Goal: Information Seeking & Learning: Learn about a topic

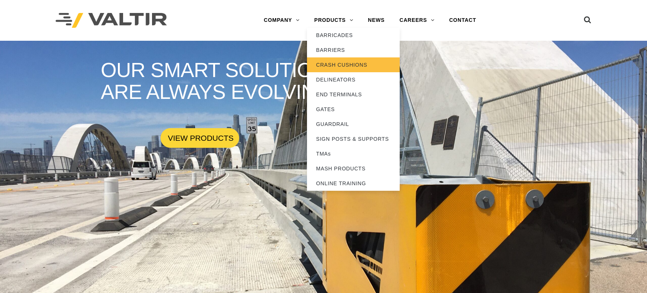
click at [336, 64] on link "CRASH CUSHIONS" at bounding box center [353, 64] width 93 height 15
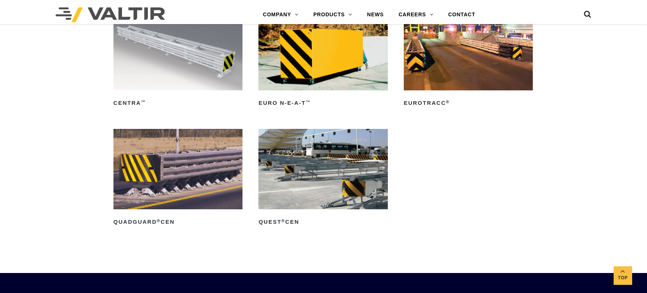
scroll to position [2337, 0]
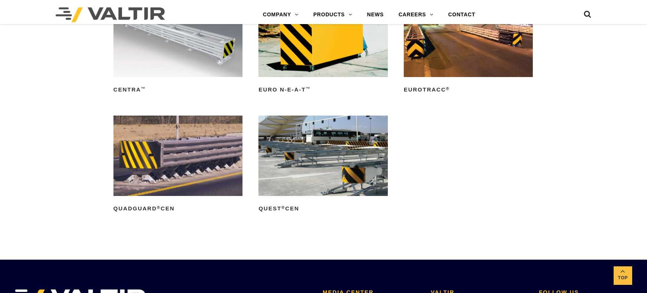
click at [180, 63] on img at bounding box center [178, 36] width 129 height 81
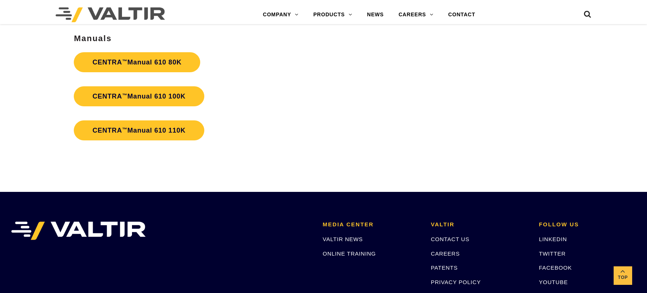
scroll to position [1558, 0]
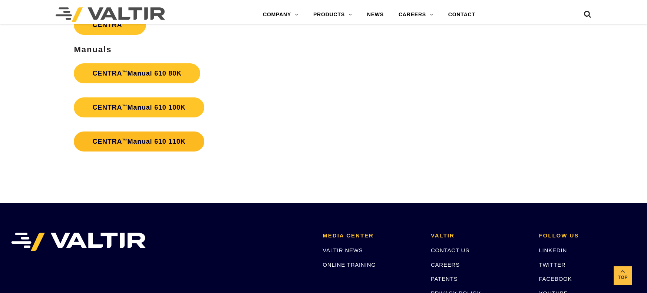
click at [180, 145] on link "CENTRA ™ Manual 610 110K" at bounding box center [139, 142] width 130 height 20
